Goal: Navigation & Orientation: Find specific page/section

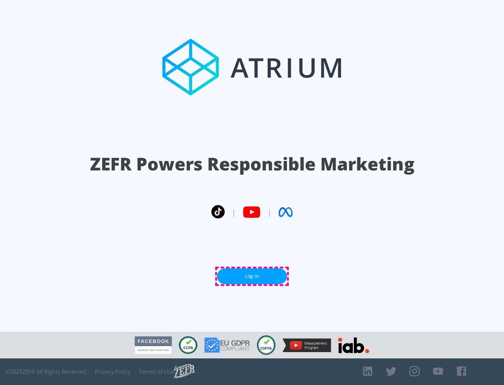
click at [252, 276] on link "Log In" at bounding box center [252, 277] width 70 height 16
